Goal: Information Seeking & Learning: Compare options

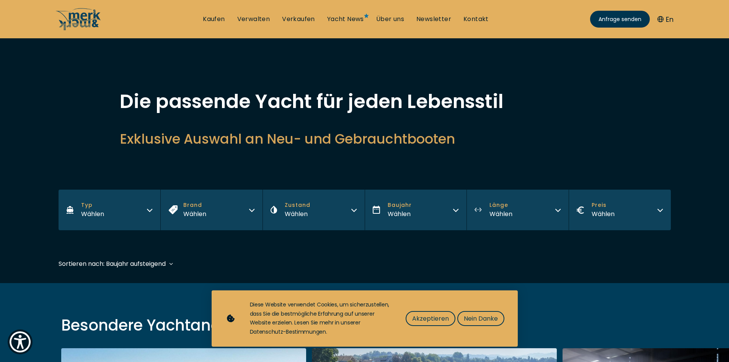
click at [522, 214] on button "Länge Wählen" at bounding box center [518, 210] width 102 height 41
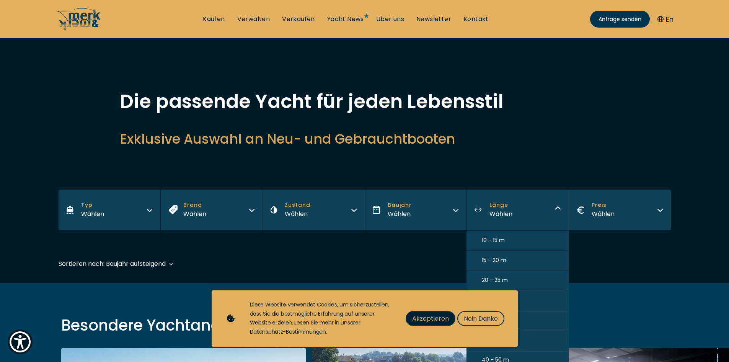
click at [443, 322] on span "Akzeptieren" at bounding box center [430, 319] width 37 height 10
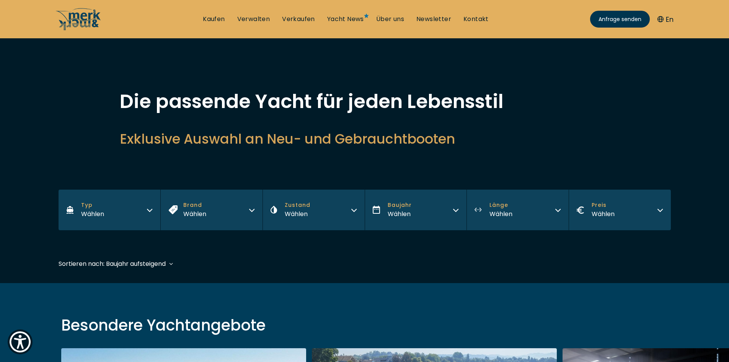
click at [517, 211] on button "Länge Wählen" at bounding box center [518, 210] width 102 height 41
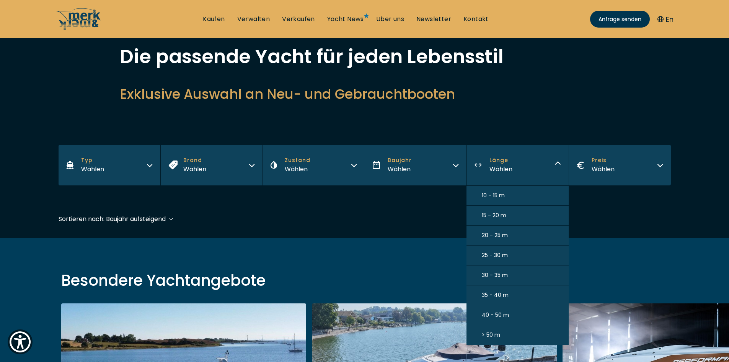
scroll to position [115, 0]
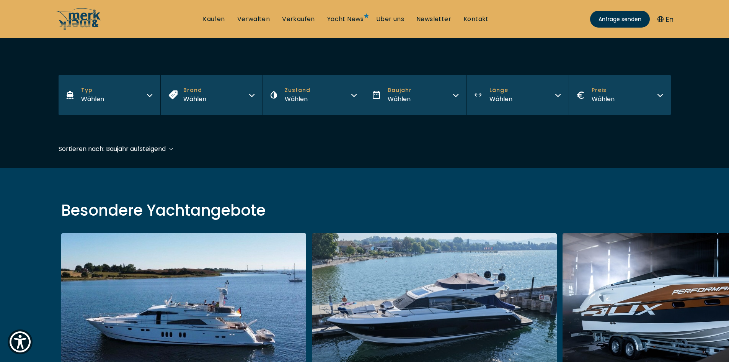
click at [501, 107] on button "Länge Wählen" at bounding box center [518, 95] width 102 height 41
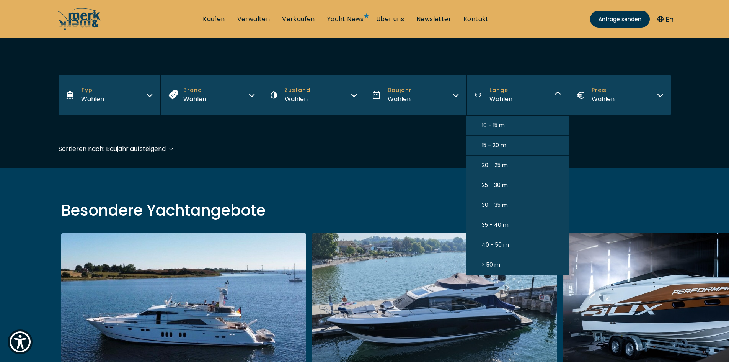
click at [491, 265] on span "> 50 m" at bounding box center [491, 265] width 18 height 8
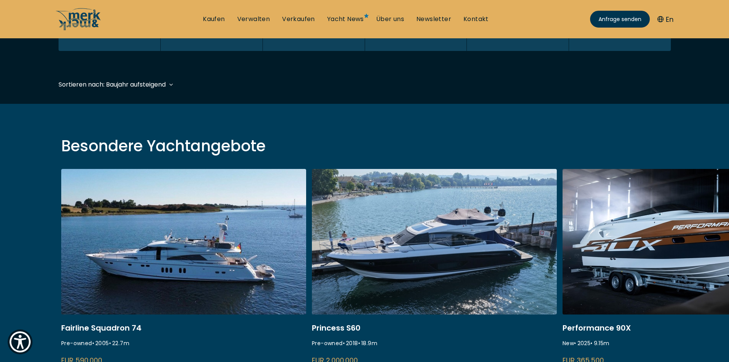
scroll to position [190, 0]
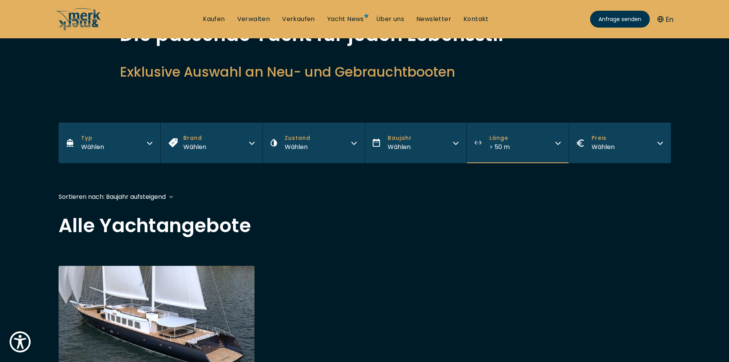
scroll to position [38, 0]
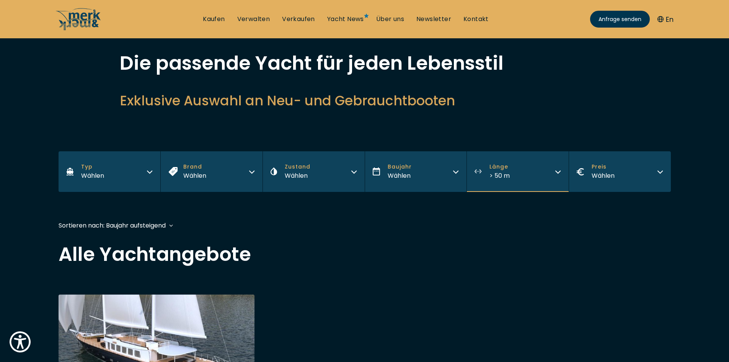
click at [487, 171] on button "[PERSON_NAME] > 50 m" at bounding box center [518, 171] width 102 height 41
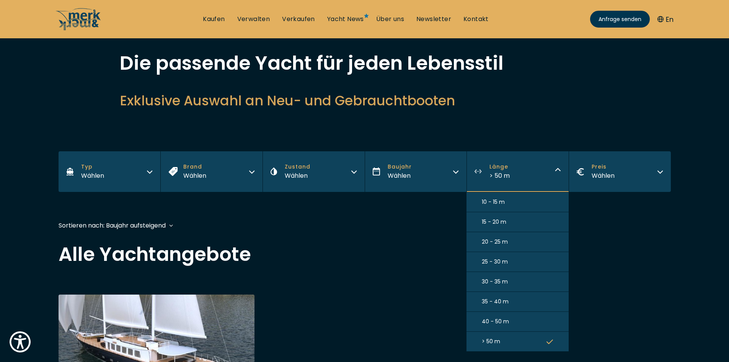
click at [500, 325] on span "40 - 50 m" at bounding box center [495, 321] width 27 height 8
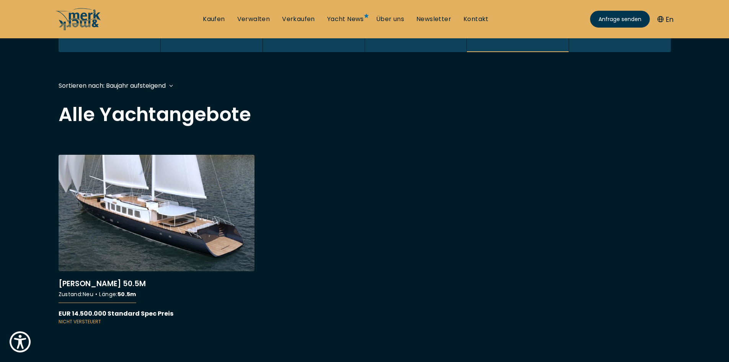
scroll to position [190, 0]
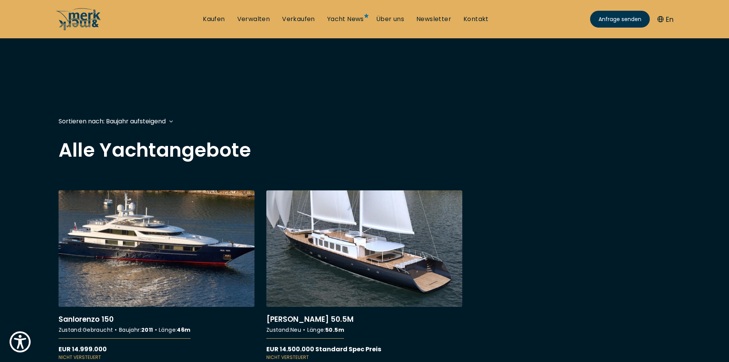
scroll to position [115, 0]
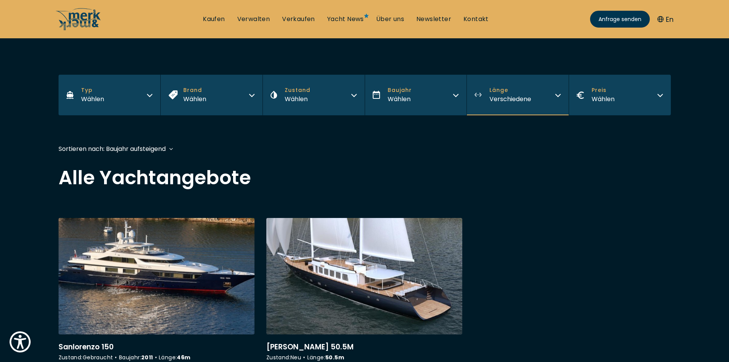
click at [497, 93] on span "Länge" at bounding box center [511, 90] width 42 height 8
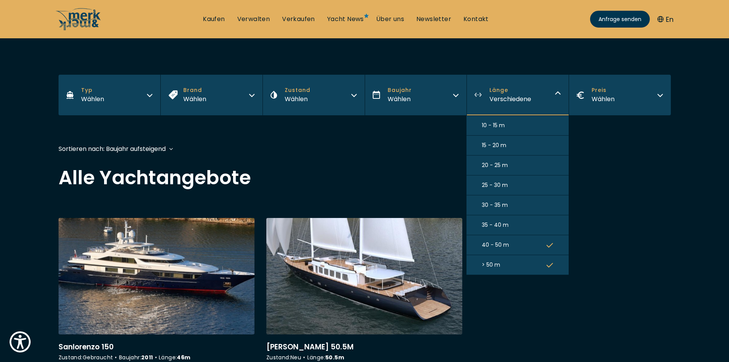
click at [502, 225] on span "35 - 40 m" at bounding box center [495, 225] width 27 height 8
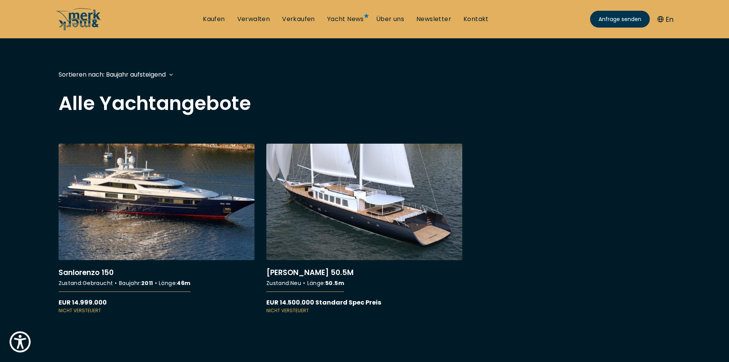
scroll to position [190, 0]
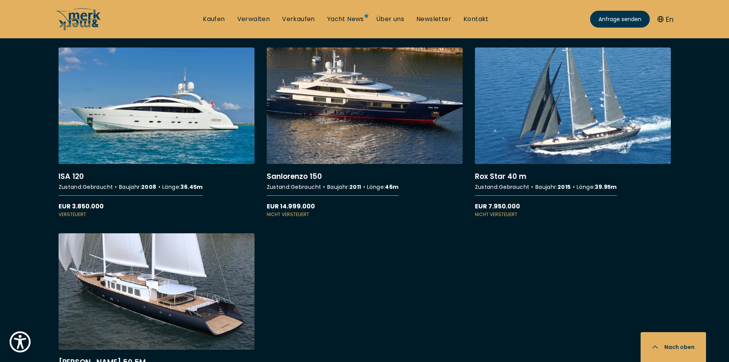
scroll to position [115, 0]
